Goal: Ask a question

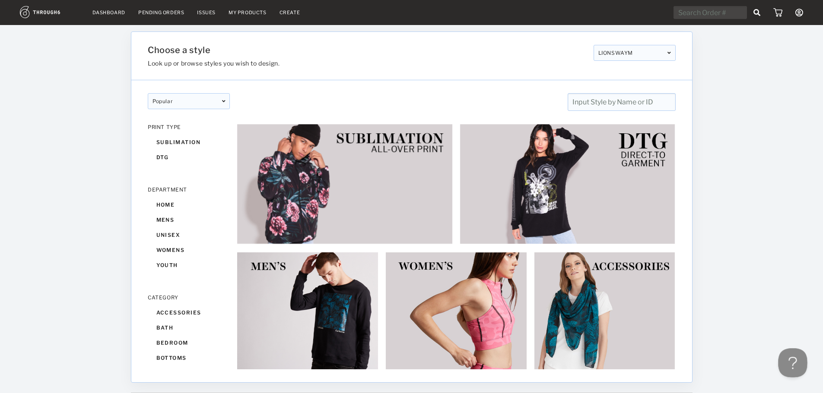
click at [791, 361] on button at bounding box center [791, 362] width 26 height 26
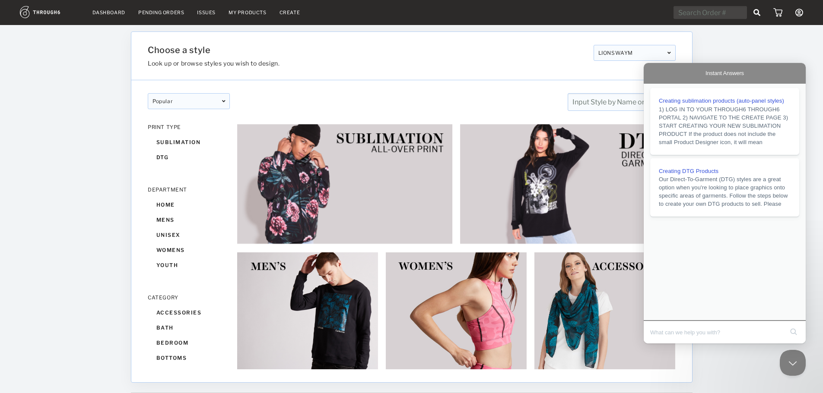
click at [683, 330] on input "Search Doc articles" at bounding box center [716, 333] width 133 height 18
type input "ee"
click button "search" at bounding box center [794, 332] width 14 height 14
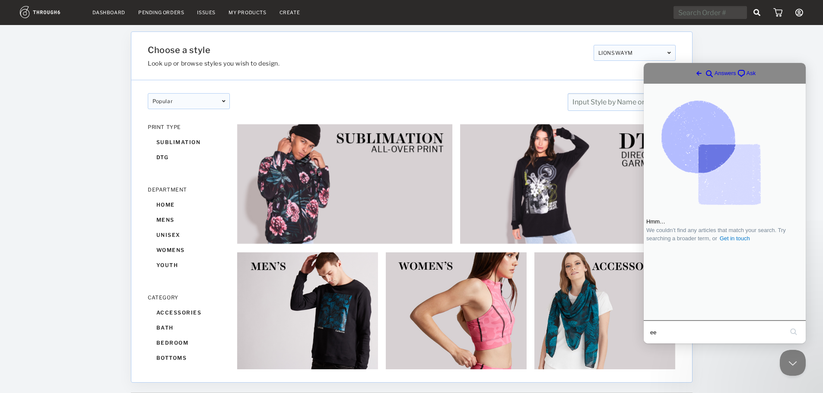
click at [746, 72] on span "Ask" at bounding box center [751, 73] width 10 height 9
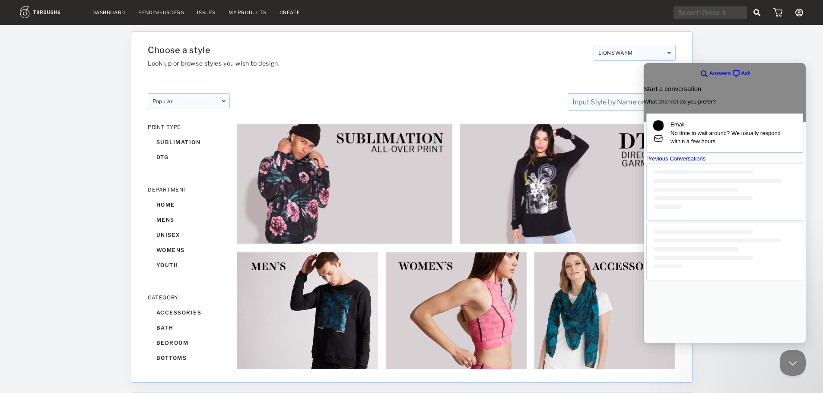
click at [715, 163] on div "Previous Conversations" at bounding box center [724, 159] width 157 height 9
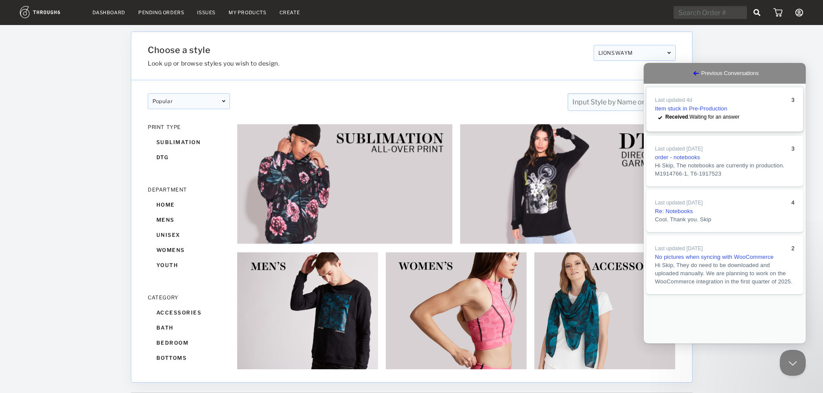
click at [726, 120] on span "Received . Waiting for an answer" at bounding box center [702, 117] width 74 height 6
click at [660, 344] on button "Close" at bounding box center [652, 349] width 16 height 11
click at [741, 37] on div at bounding box center [757, 209] width 131 height 368
